Goal: Information Seeking & Learning: Learn about a topic

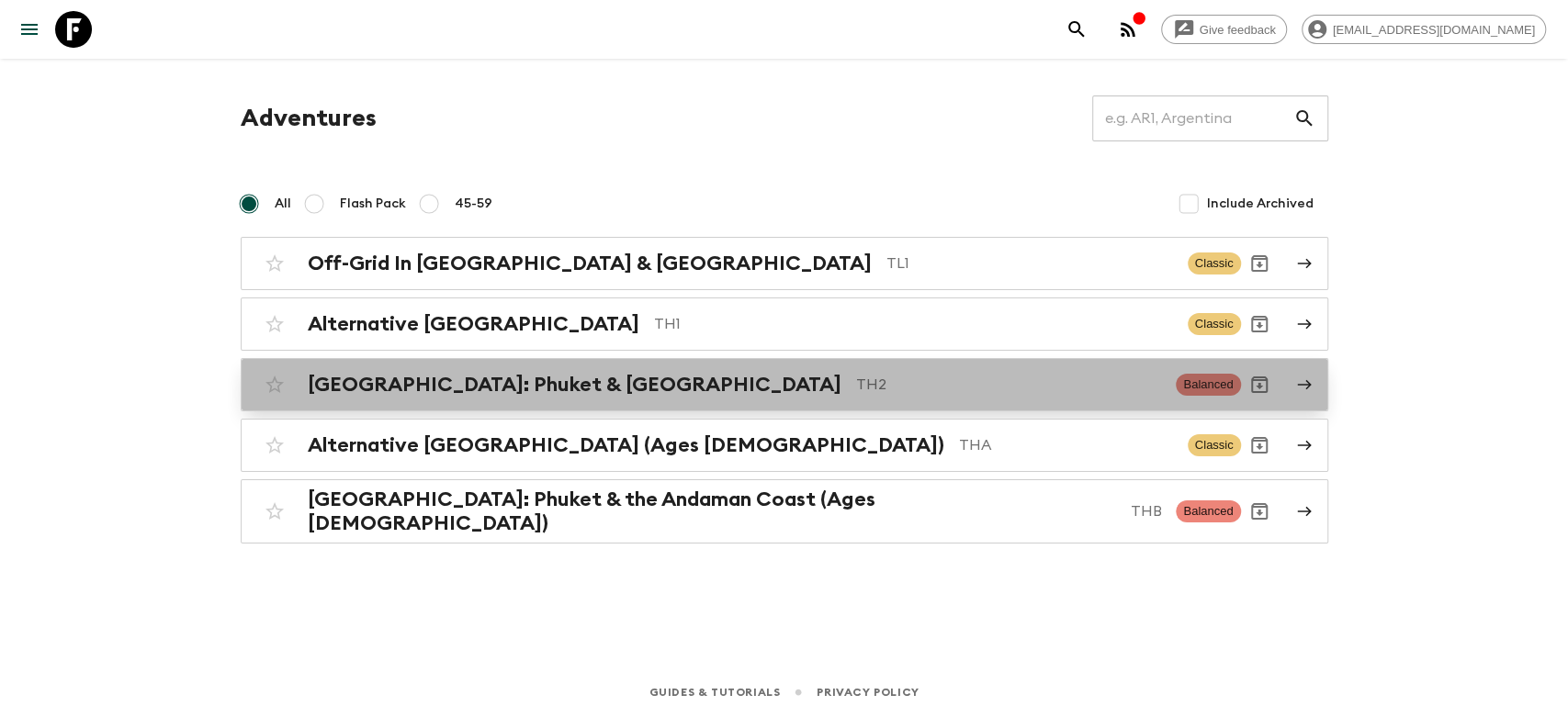
click at [856, 392] on p "TH2" at bounding box center [1008, 385] width 306 height 22
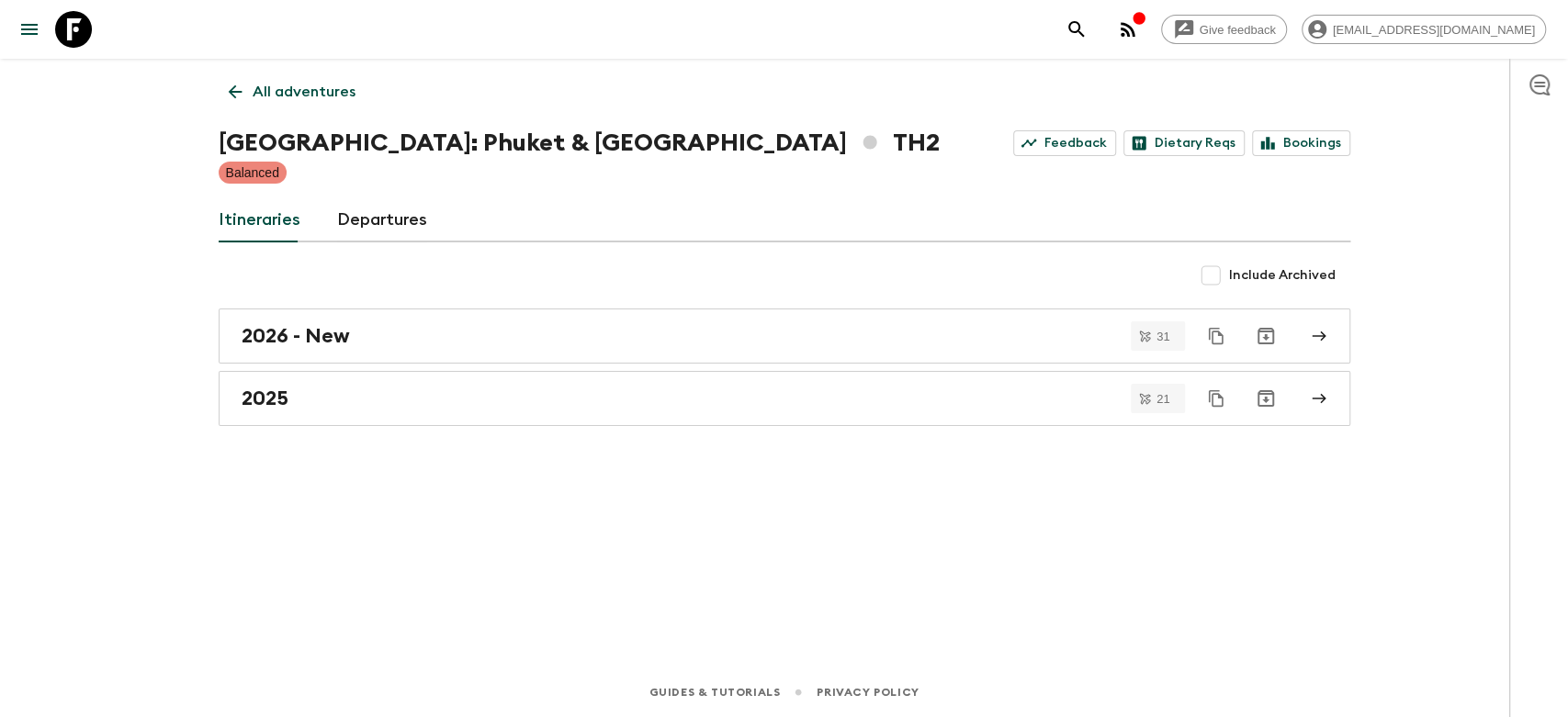
click at [205, 90] on div "All adventures [GEOGRAPHIC_DATA]: Phuket & [GEOGRAPHIC_DATA] TH2 Feedback Dieta…" at bounding box center [784, 338] width 1176 height 558
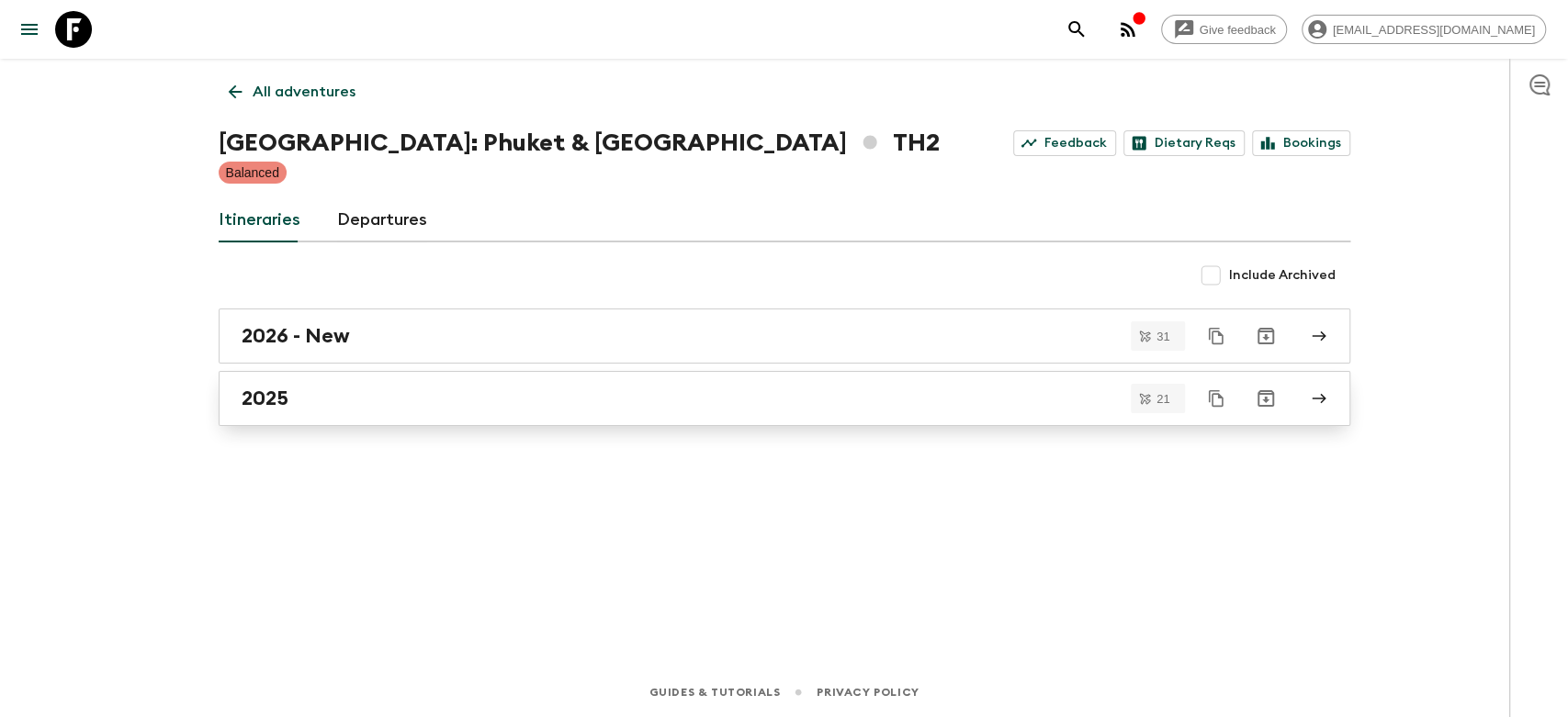
click at [357, 403] on div "2025" at bounding box center [767, 399] width 1051 height 24
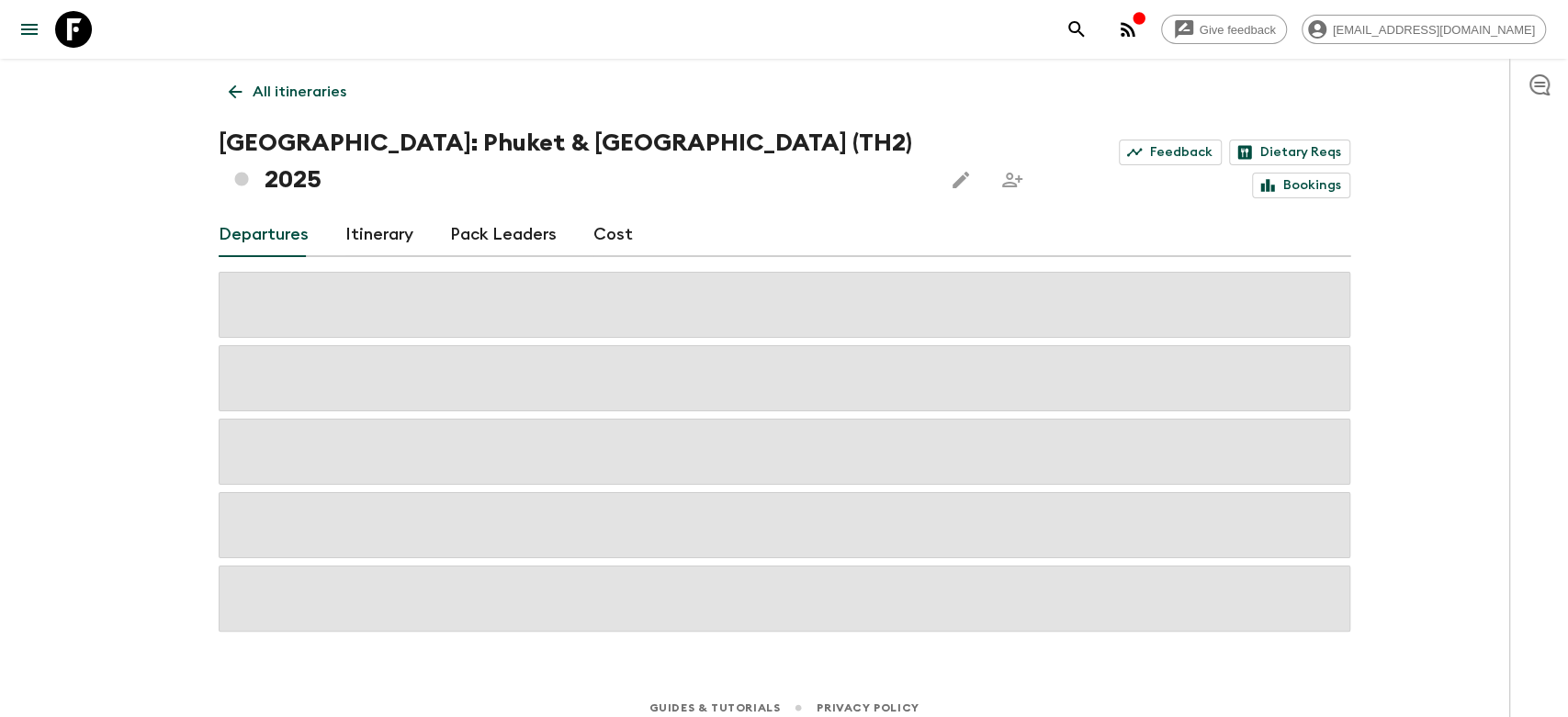
click at [375, 213] on link "Itinerary" at bounding box center [379, 235] width 68 height 44
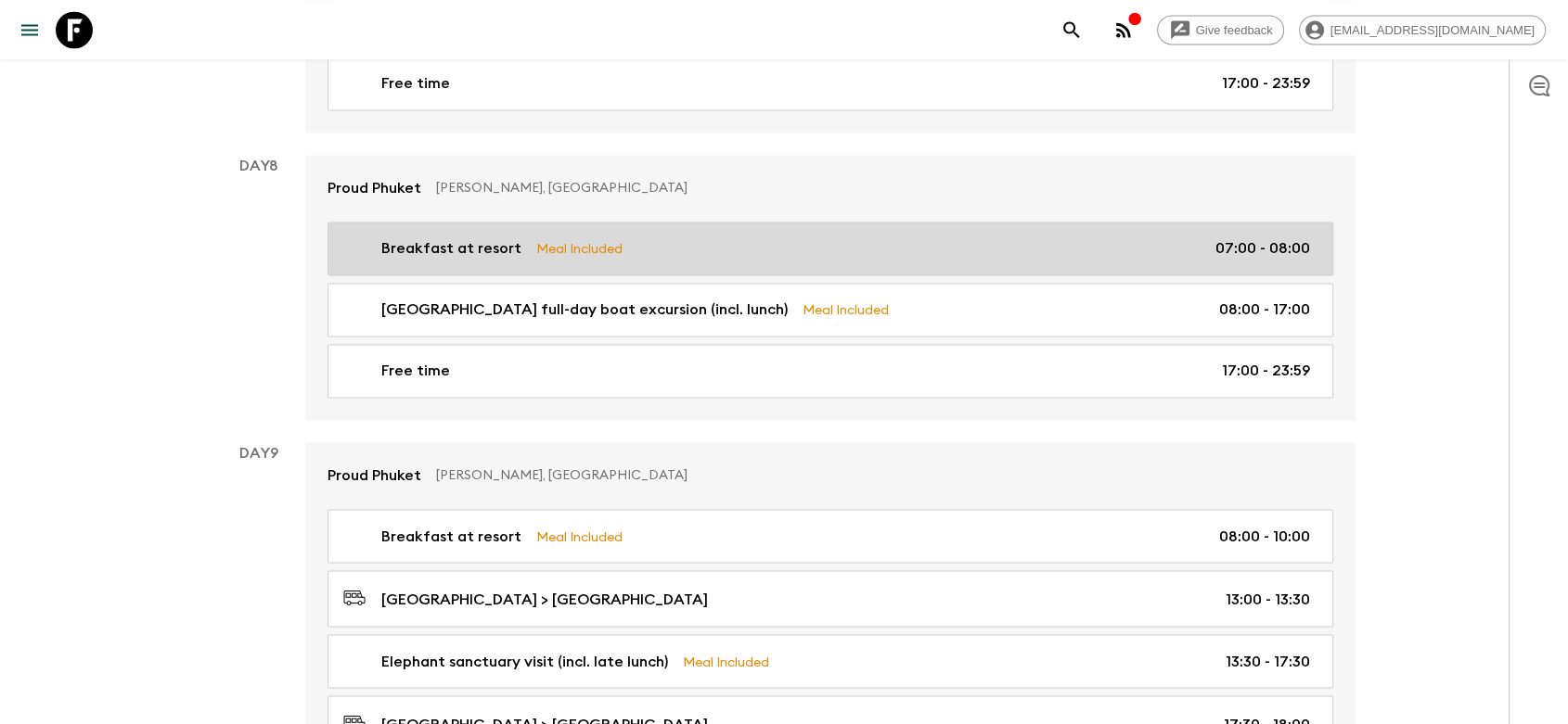
scroll to position [3297, 0]
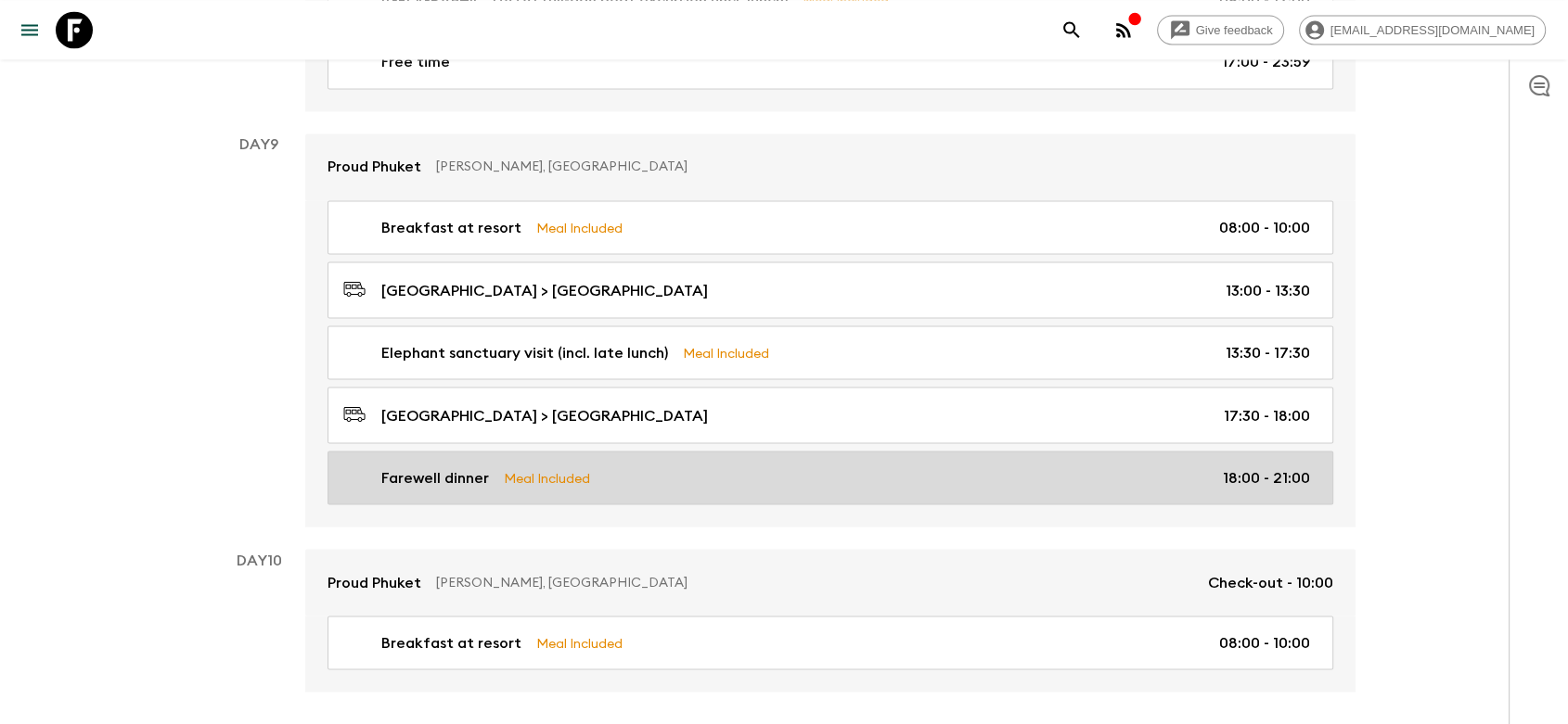
click at [676, 466] on div "Farewell dinner Meal Included 18:00 - 21:00" at bounding box center [827, 477] width 967 height 22
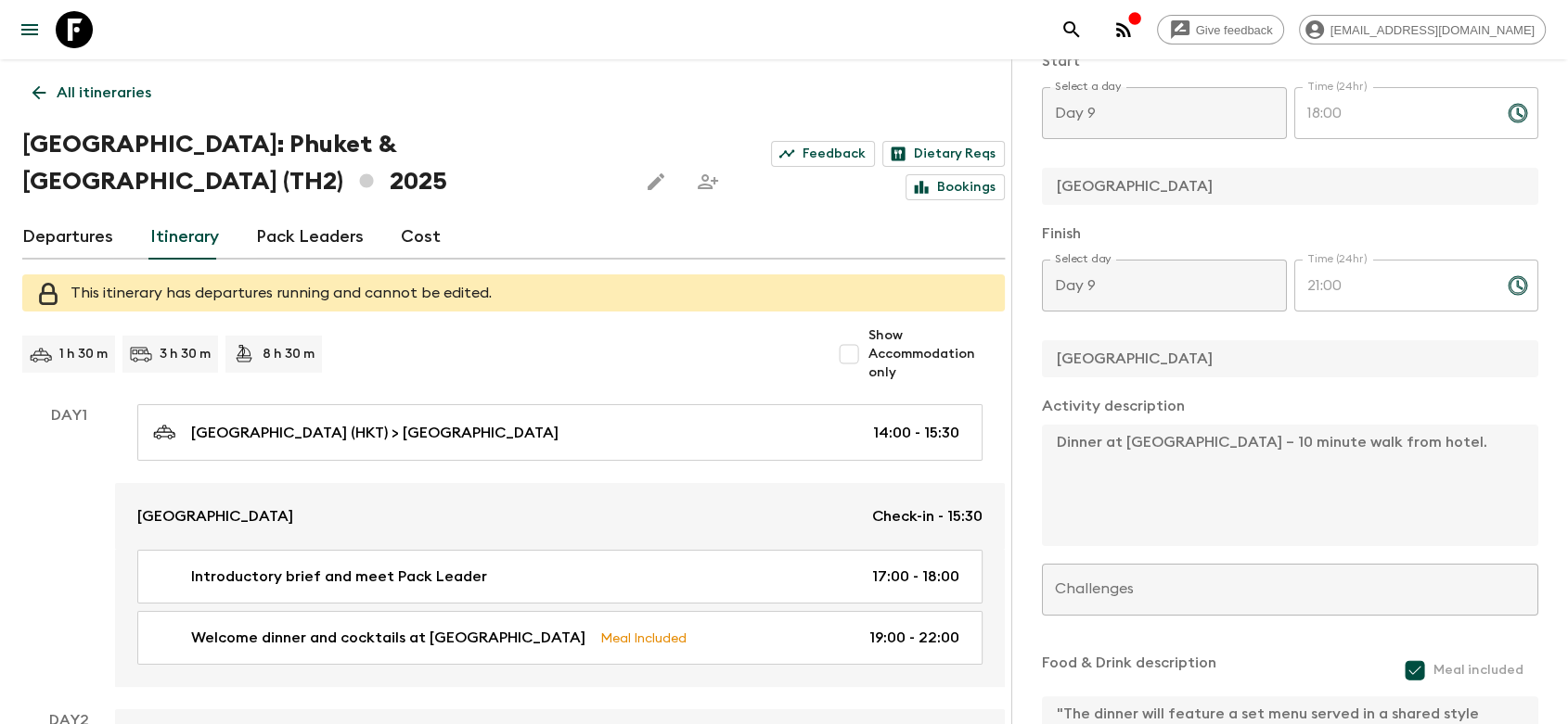
click at [110, 235] on link "Departures" at bounding box center [67, 237] width 91 height 45
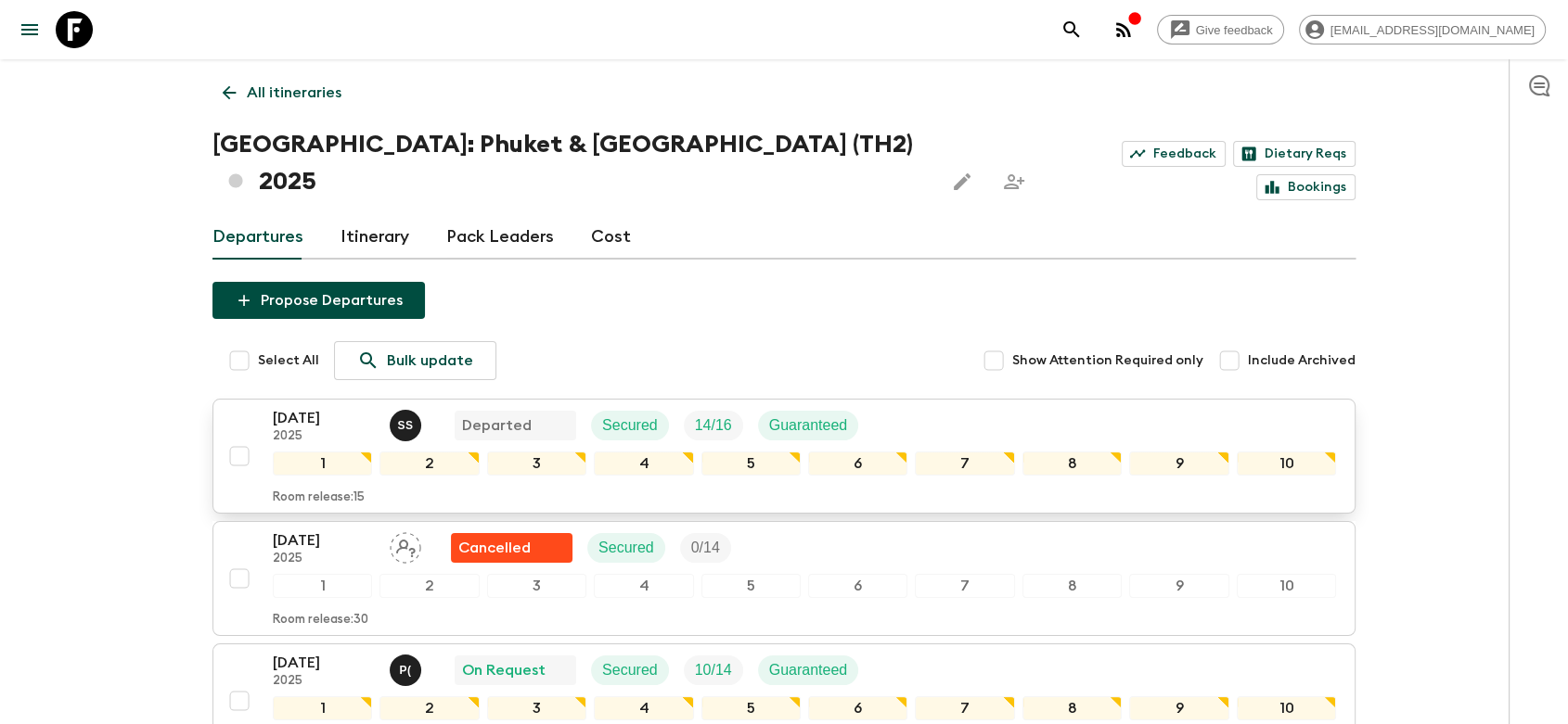
click at [993, 407] on div "[DATE] 2025 S S Departed Secured 14 / 16 Guaranteed" at bounding box center [805, 424] width 1064 height 37
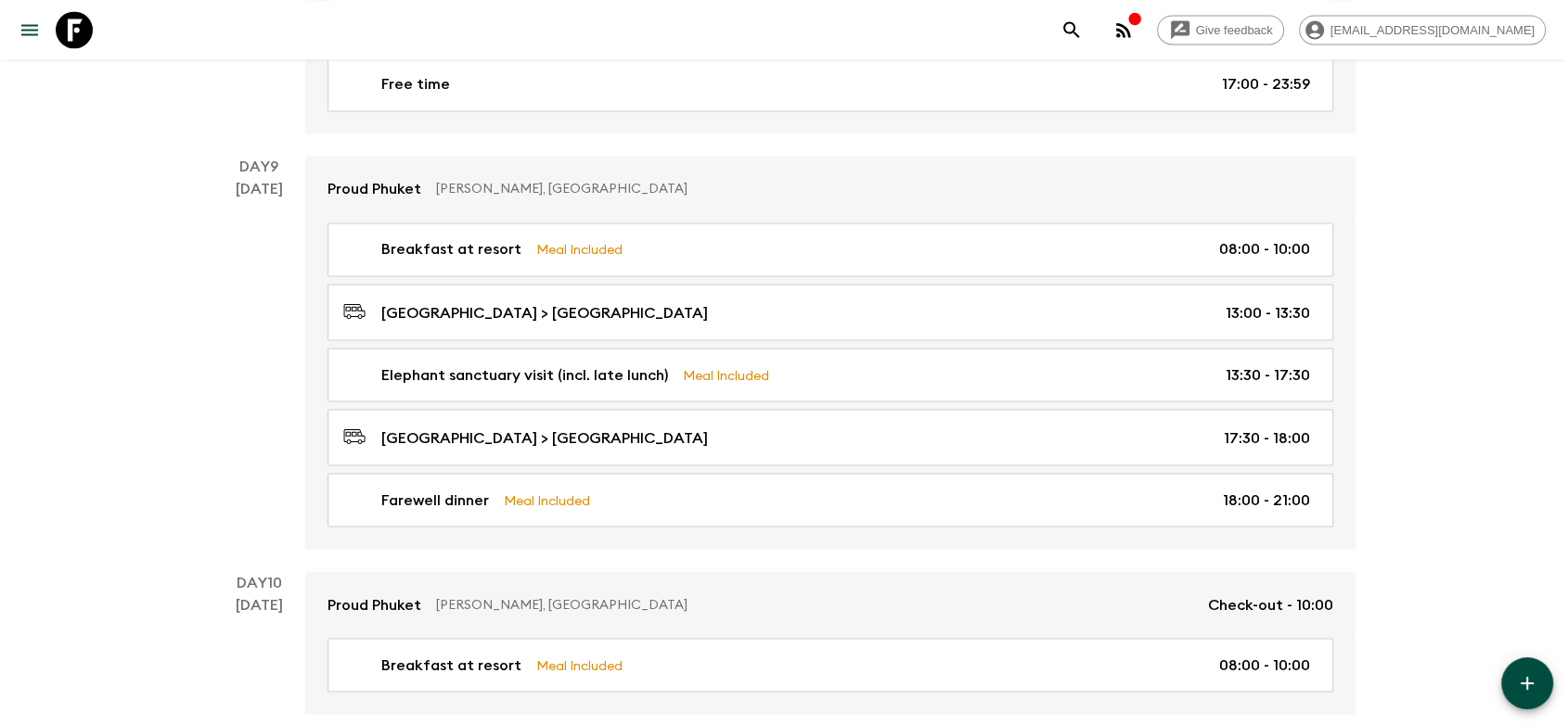
scroll to position [3330, 0]
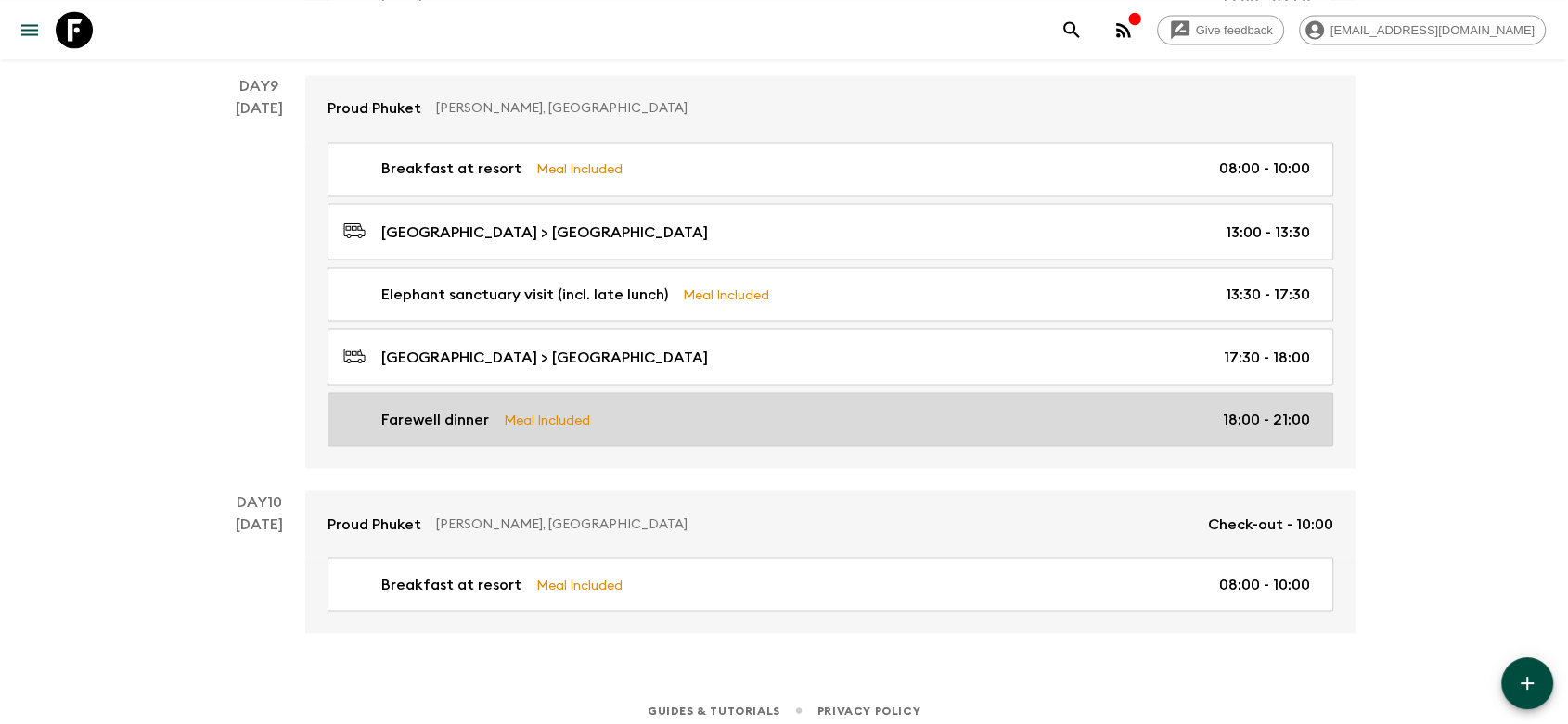
click at [490, 410] on div "Farewell dinner Meal Included 18:00 - 21:00" at bounding box center [827, 419] width 967 height 22
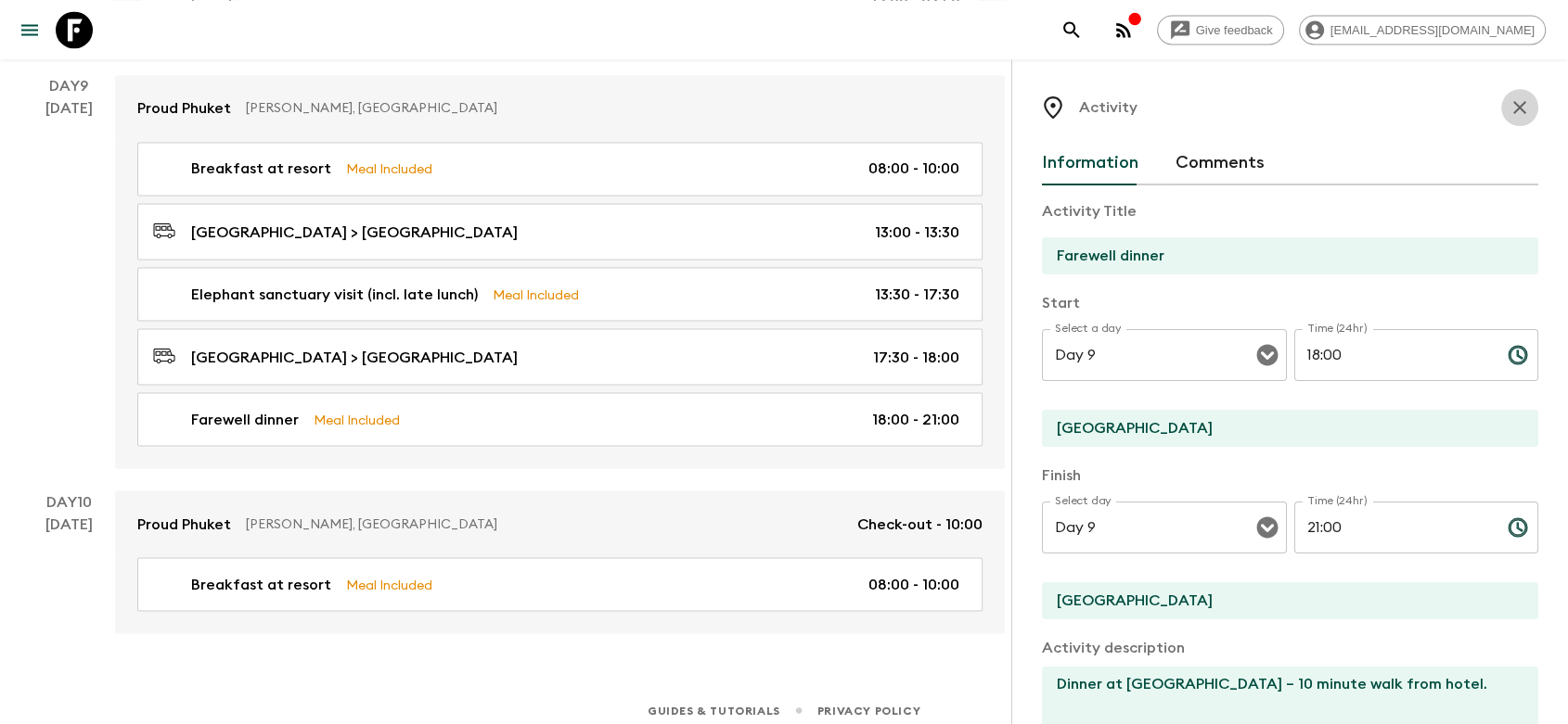
click at [1508, 99] on icon "button" at bounding box center [1519, 107] width 22 height 22
